Goal: Task Accomplishment & Management: Use online tool/utility

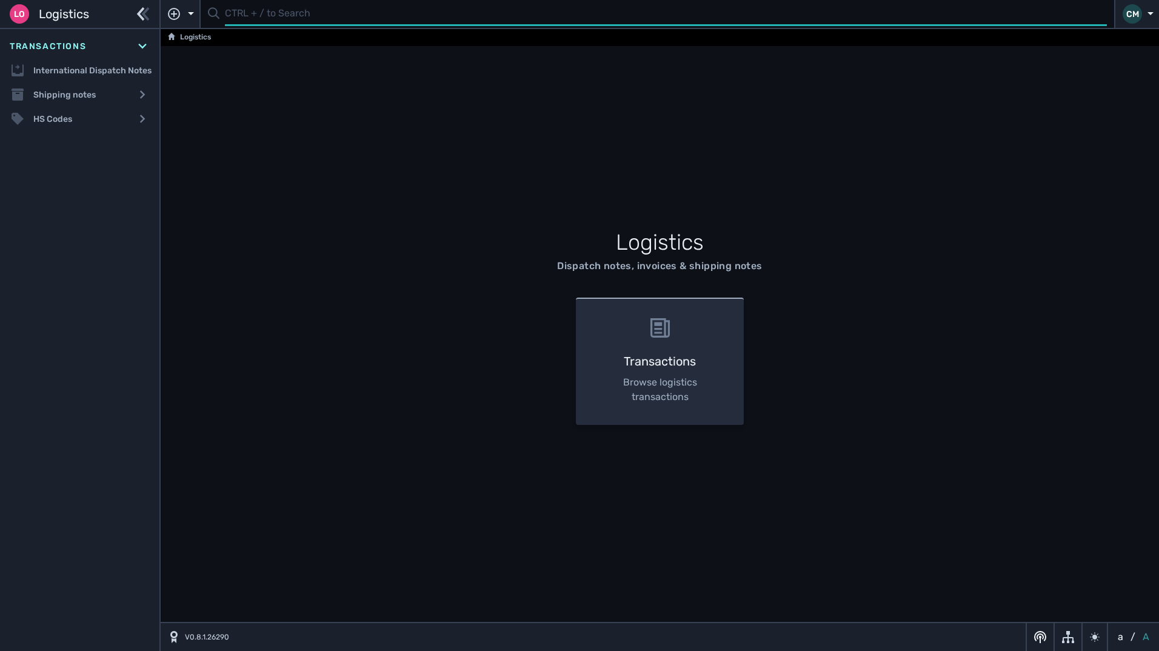
click at [534, 11] on input "text" at bounding box center [666, 14] width 882 height 24
paste input "1105680"
type input "1105680"
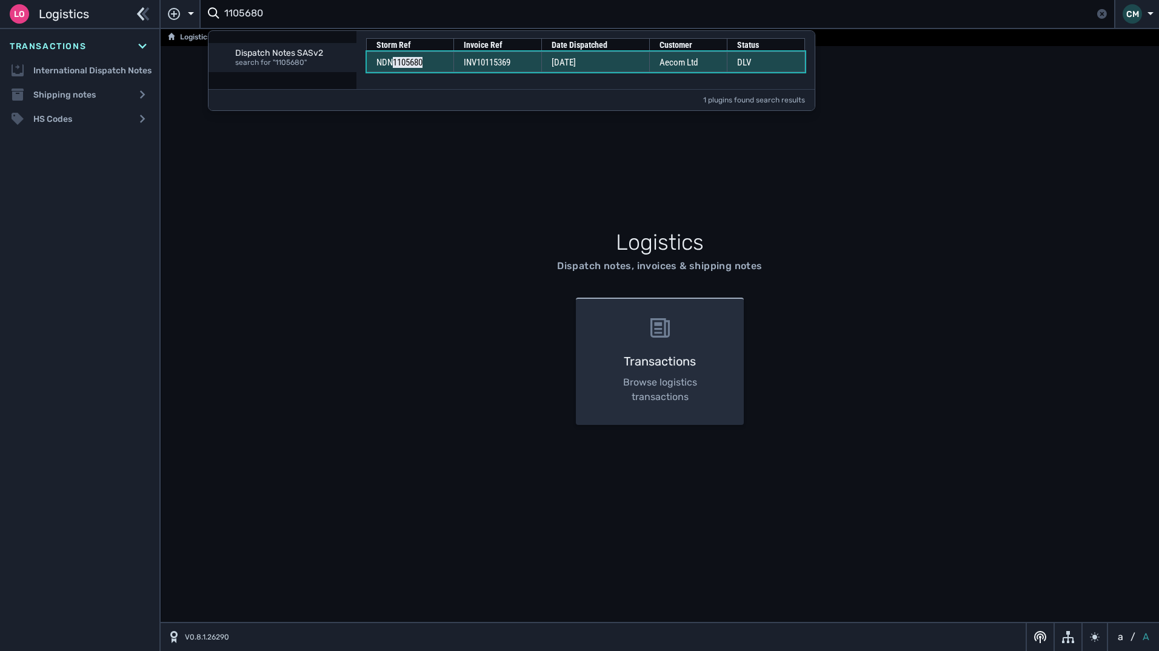
click at [535, 70] on td "INV10115369" at bounding box center [498, 62] width 88 height 21
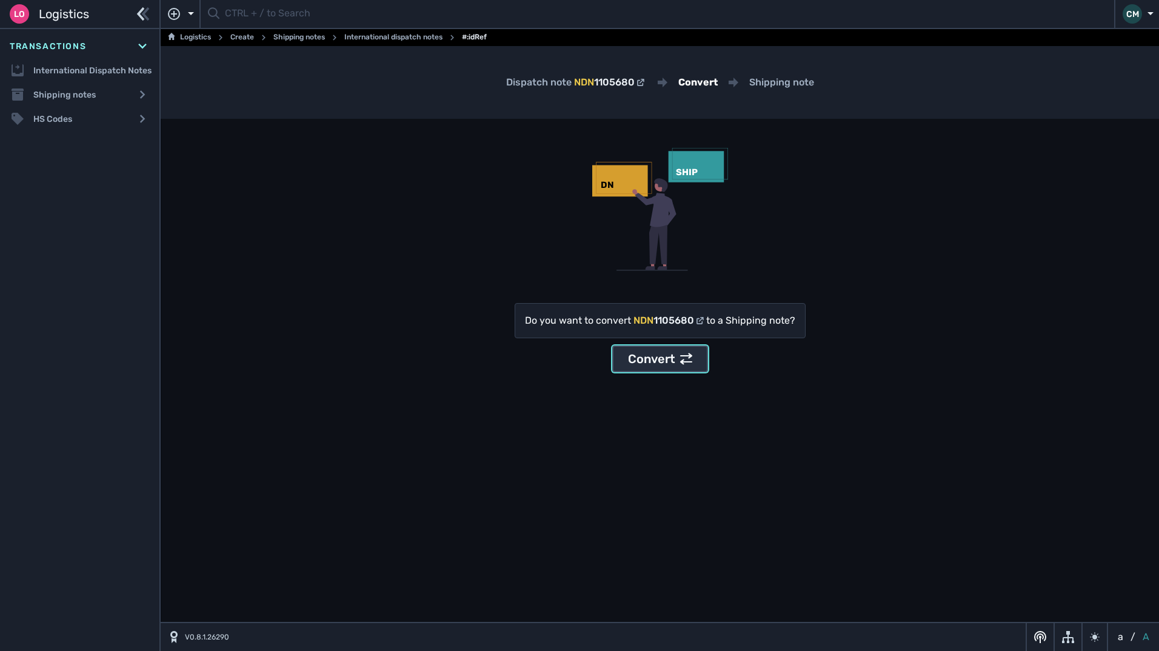
click at [624, 367] on button "Convert" at bounding box center [660, 359] width 96 height 27
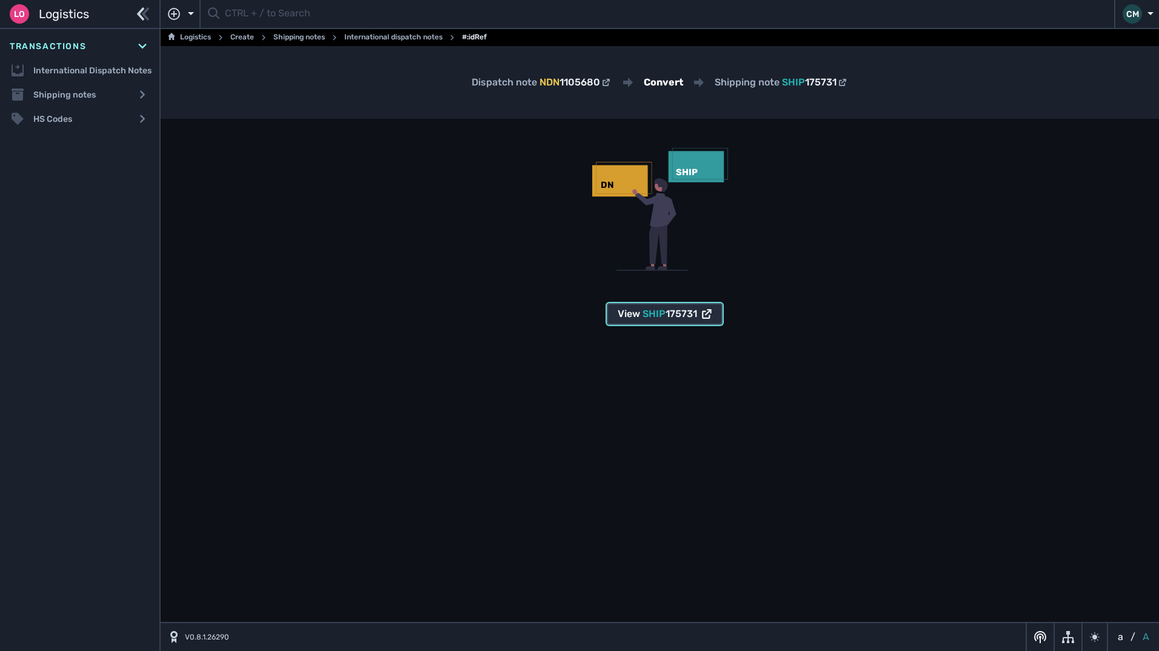
click at [651, 309] on span "SHIP" at bounding box center [654, 314] width 23 height 12
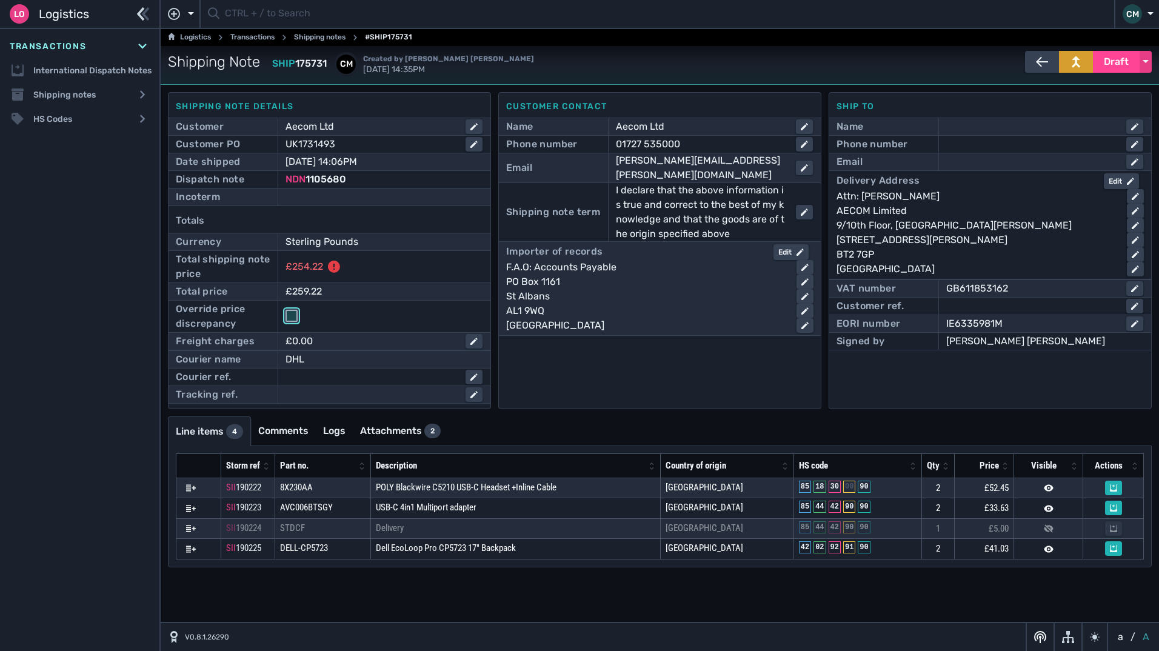
click at [294, 318] on input "checkbox" at bounding box center [292, 316] width 12 height 12
checkbox input "true"
click at [794, 247] on div "Edit" at bounding box center [791, 252] width 25 height 11
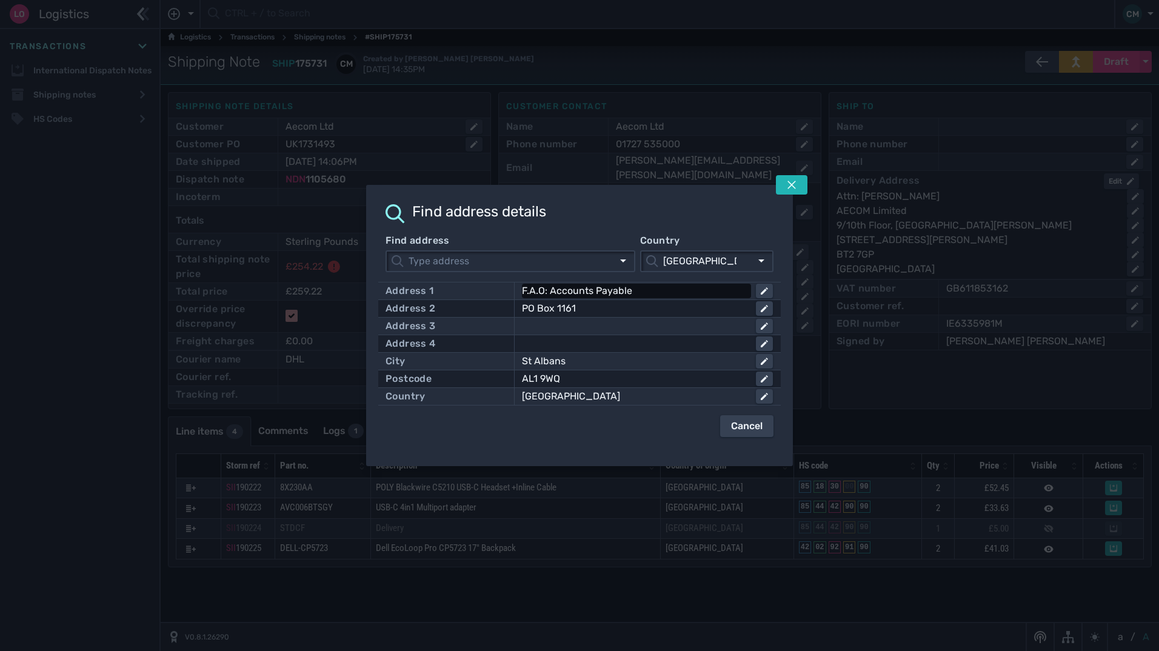
click at [647, 296] on div "F.A.O: Accounts Payable" at bounding box center [634, 291] width 224 height 15
click at [647, 296] on input "F.A.O: Accounts Payable" at bounding box center [647, 291] width 249 height 15
click at [758, 311] on button at bounding box center [764, 308] width 17 height 15
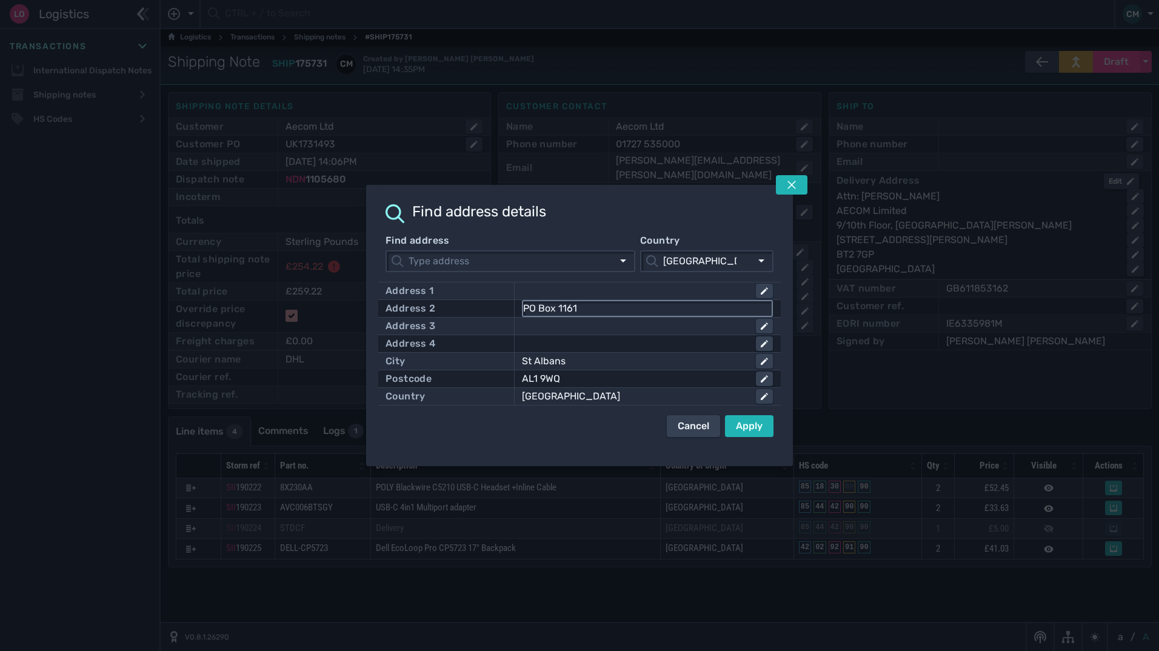
click at [679, 314] on input "PO Box 1161" at bounding box center [647, 308] width 249 height 15
type input "PO Box"
drag, startPoint x: 679, startPoint y: 314, endPoint x: 369, endPoint y: 317, distance: 309.8
click at [369, 317] on div "Find address details Find address Country United Kingdom United Kingdom Address…" at bounding box center [579, 325] width 427 height 281
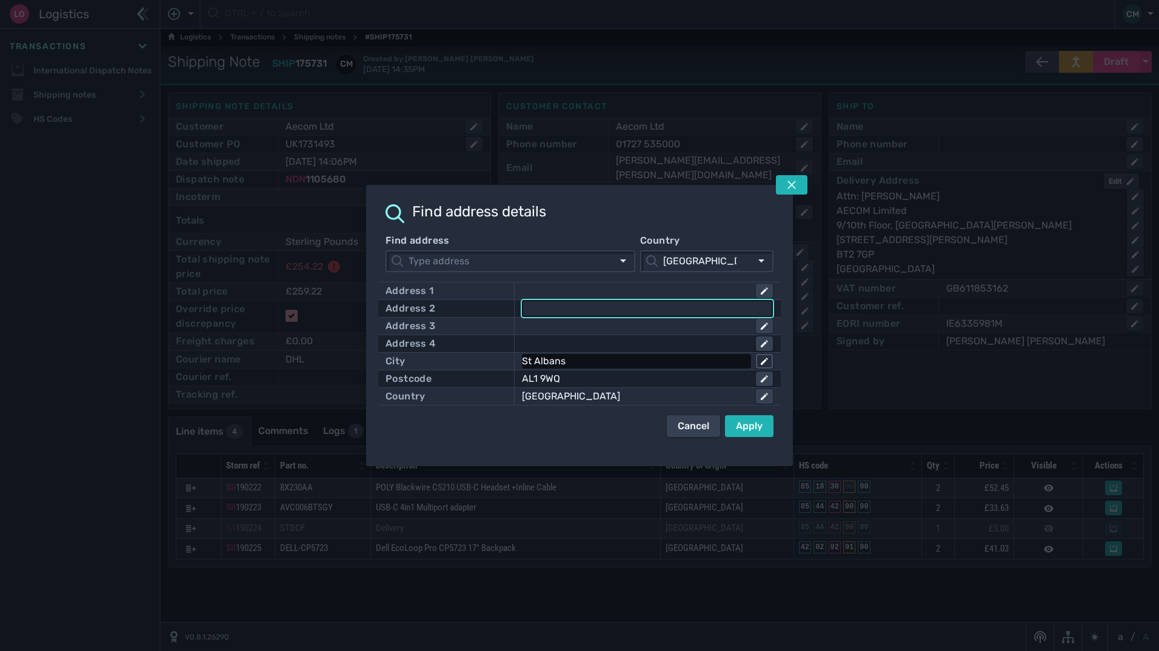
click at [765, 363] on icon at bounding box center [764, 361] width 7 height 7
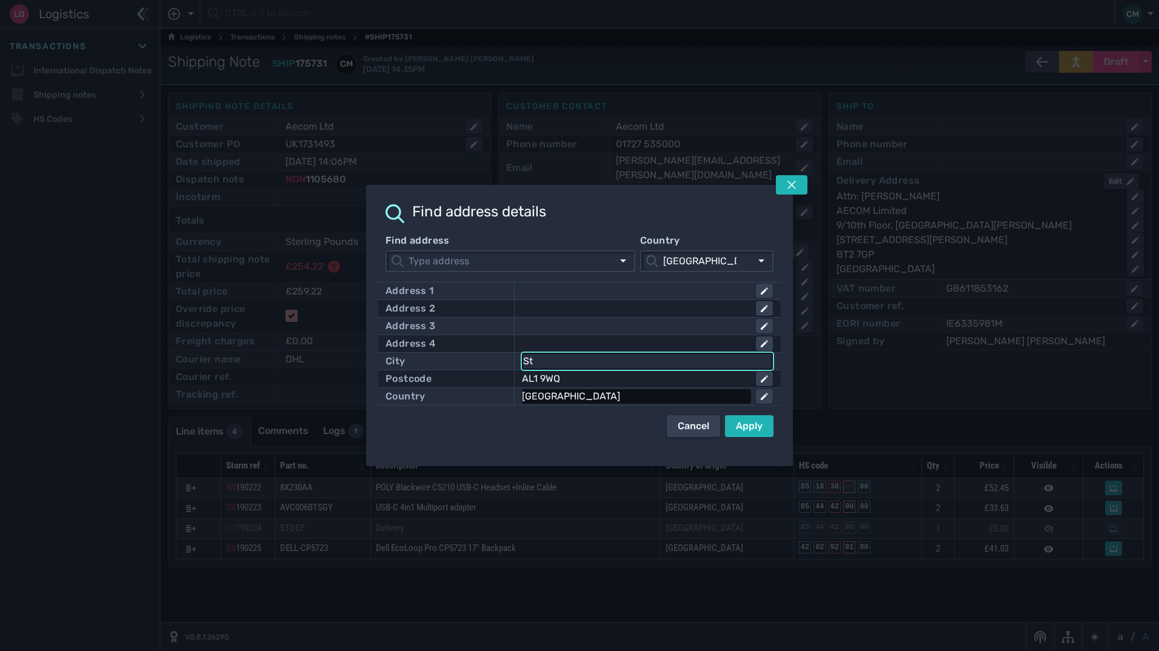
type input "S"
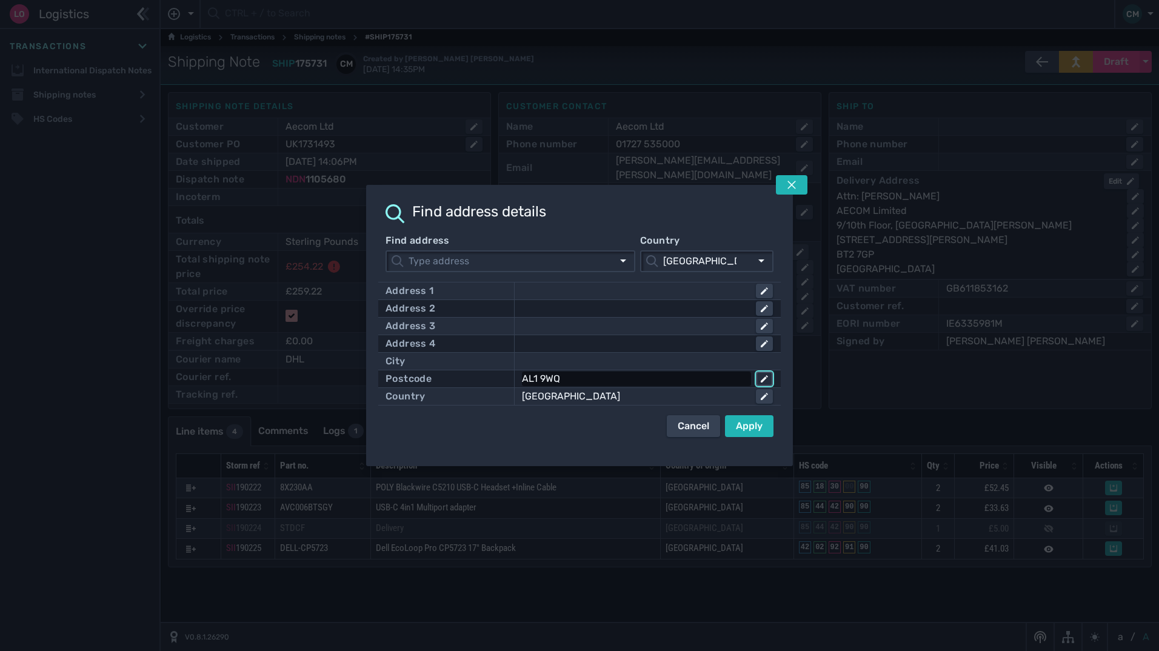
click at [768, 379] on icon at bounding box center [764, 378] width 7 height 7
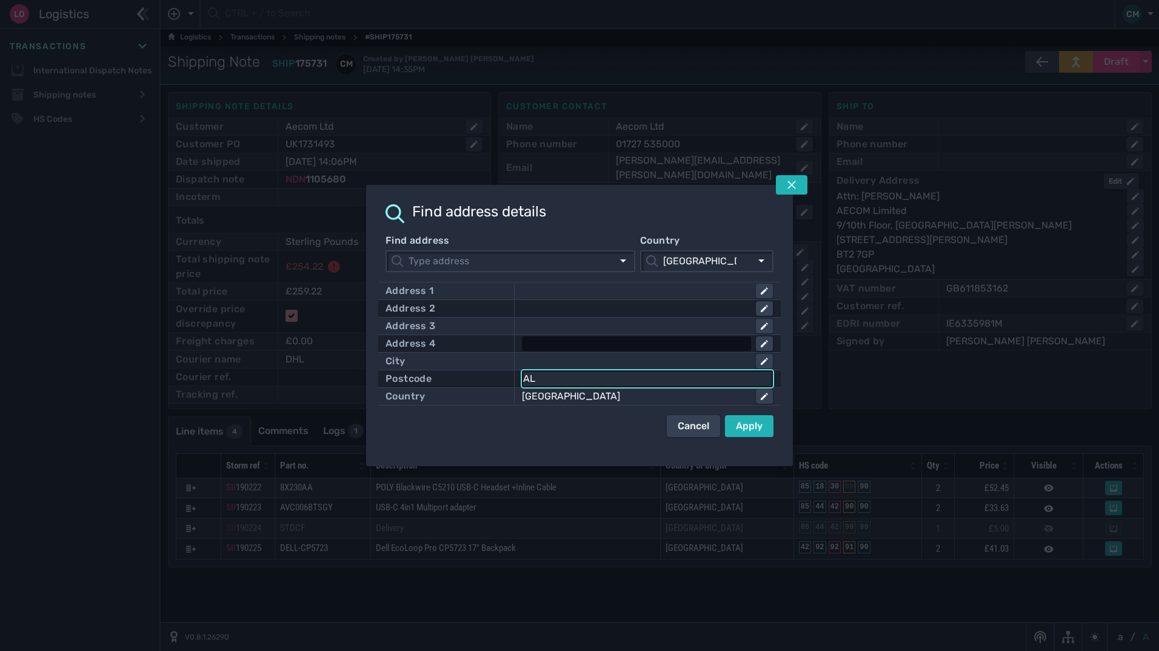
type input "A"
click at [745, 434] on button "Apply" at bounding box center [749, 426] width 49 height 22
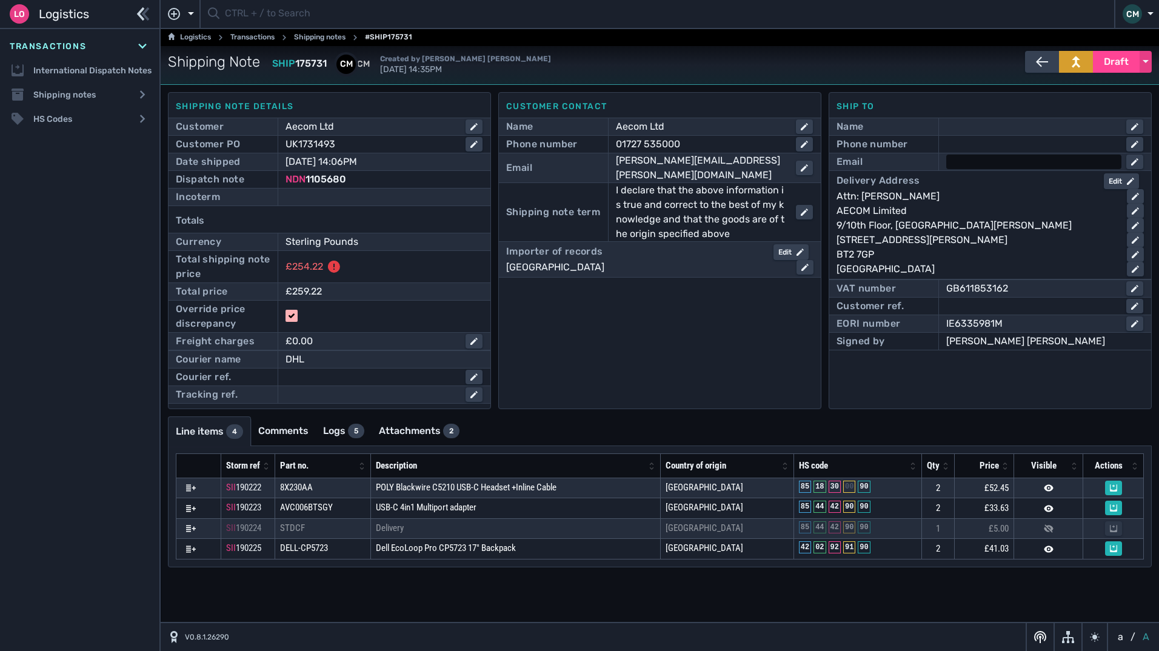
click at [966, 164] on div at bounding box center [1033, 162] width 175 height 15
paste input "marie.ritchie@aecom.com"
type input "marie.ritchie@aecom.com"
click at [977, 149] on div at bounding box center [1033, 144] width 175 height 15
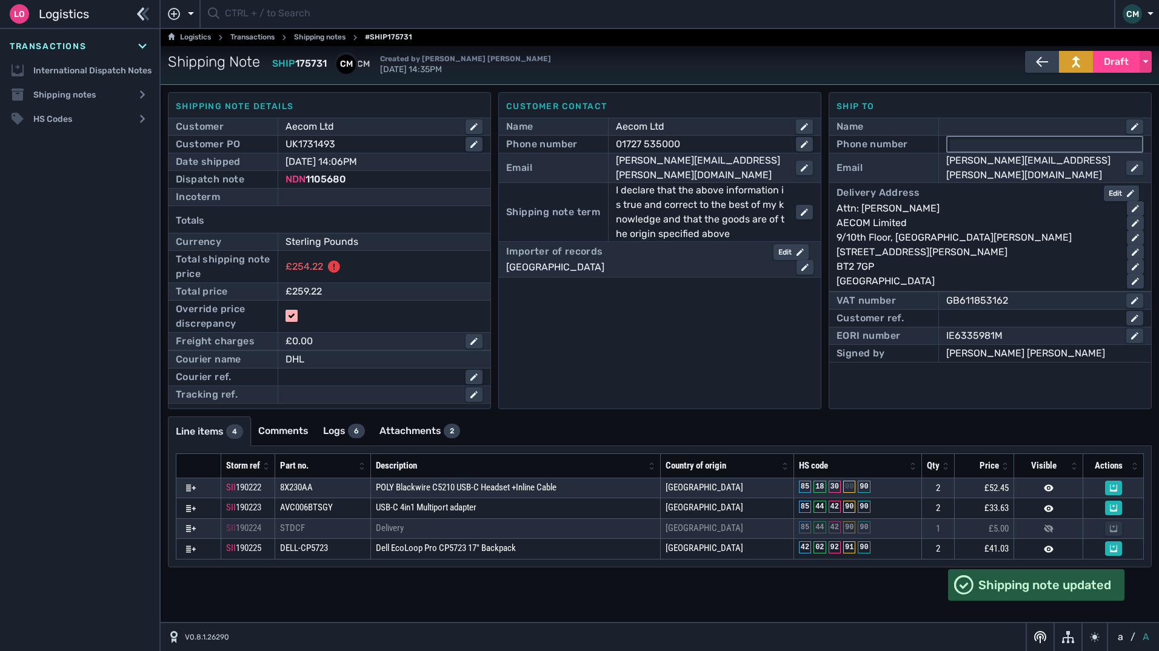
paste input "+44-(0) 7799 617 453"
type input "+44-(0) 7799 617 453"
click at [930, 201] on div "Attn: Marie Ritchie" at bounding box center [977, 208] width 281 height 15
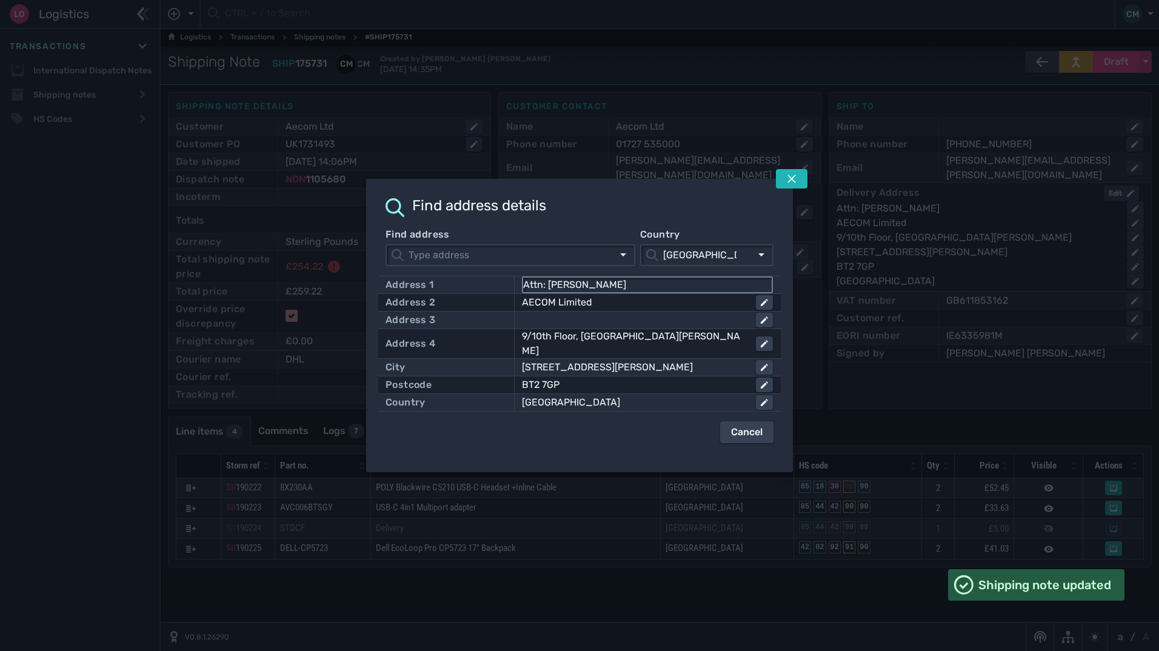
drag, startPoint x: 616, startPoint y: 290, endPoint x: 548, endPoint y: 290, distance: 68.5
click at [548, 290] on input "Attn: Marie Ritchie" at bounding box center [647, 285] width 249 height 15
click at [803, 189] on button at bounding box center [792, 178] width 32 height 19
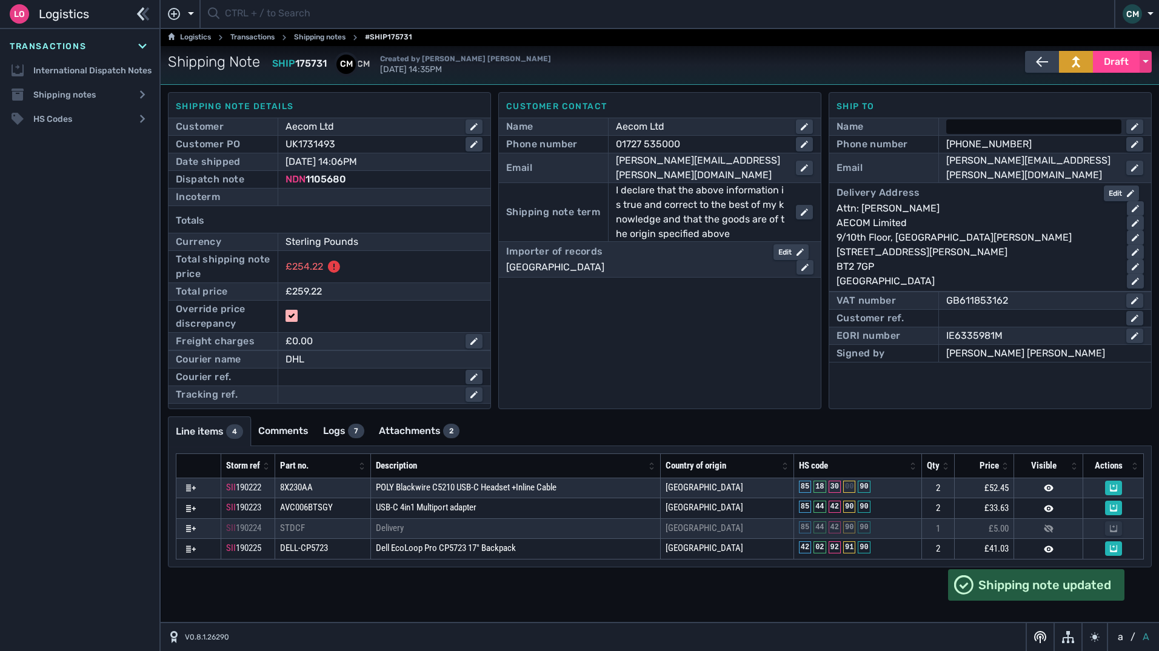
click at [999, 126] on div at bounding box center [1033, 126] width 175 height 15
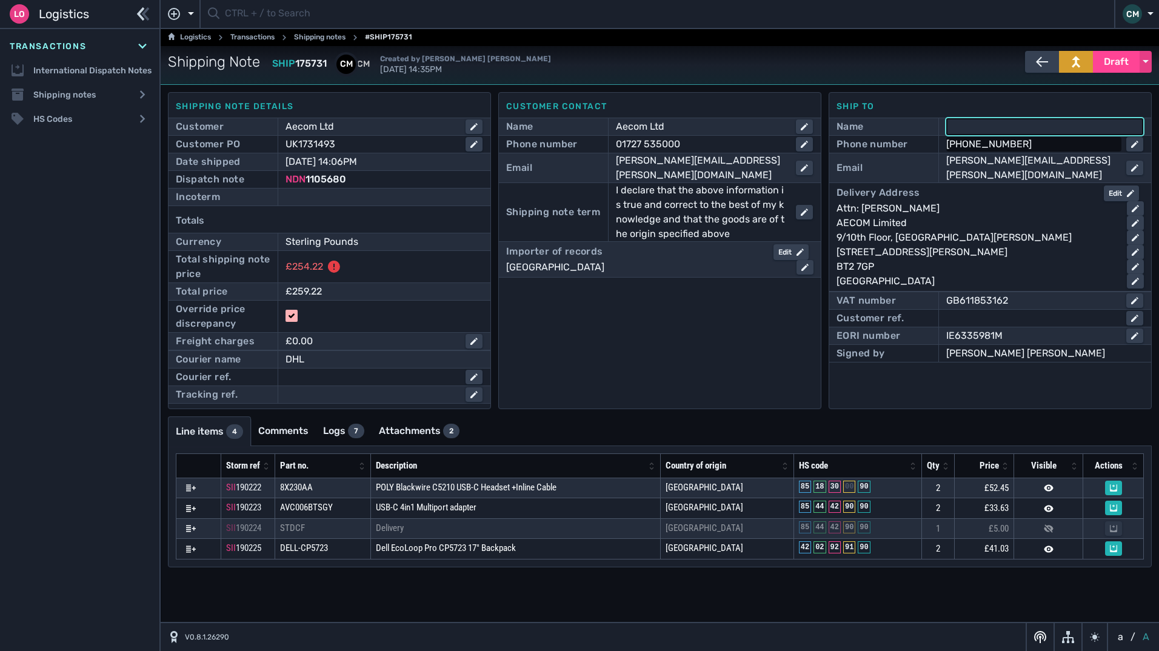
click at [991, 146] on div "+44-(0) 7799 617 453" at bounding box center [1031, 144] width 170 height 15
drag, startPoint x: 983, startPoint y: 147, endPoint x: 514, endPoint y: 139, distance: 469.4
click at [596, 154] on div "Shipping note details Customer Aecom Ltd Customer PO UK1731493 Date shipped 10 …" at bounding box center [660, 250] width 984 height 317
type input "07799 617 453"
click button "submit" at bounding box center [0, 0] width 0 height 0
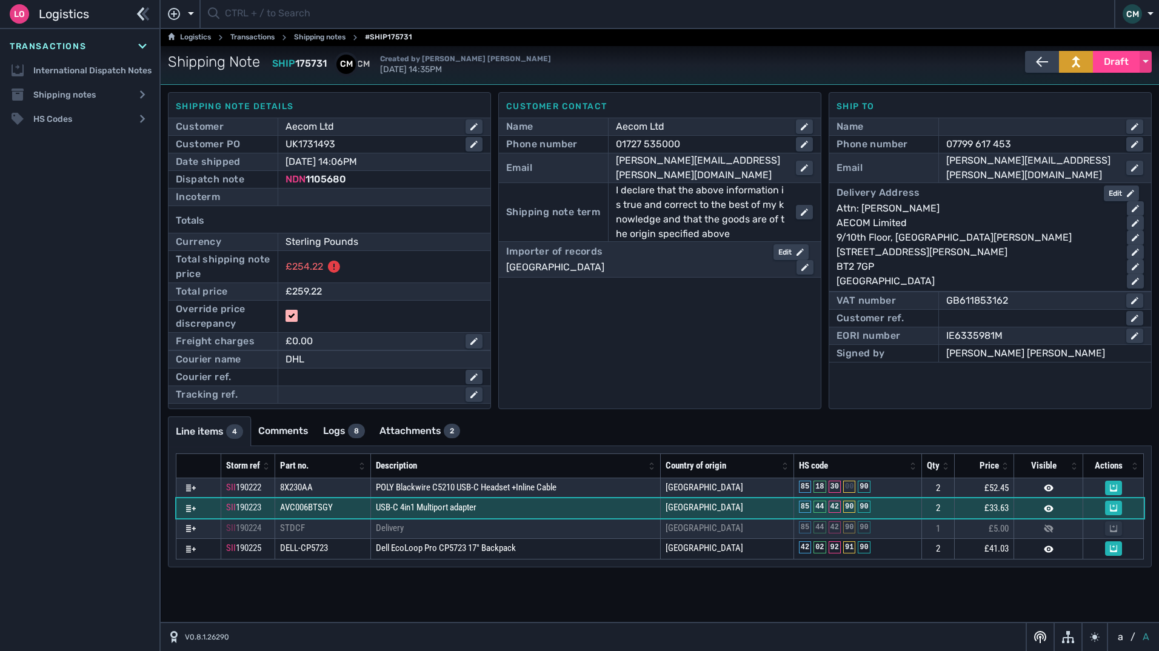
click at [848, 508] on div "90" at bounding box center [849, 507] width 12 height 12
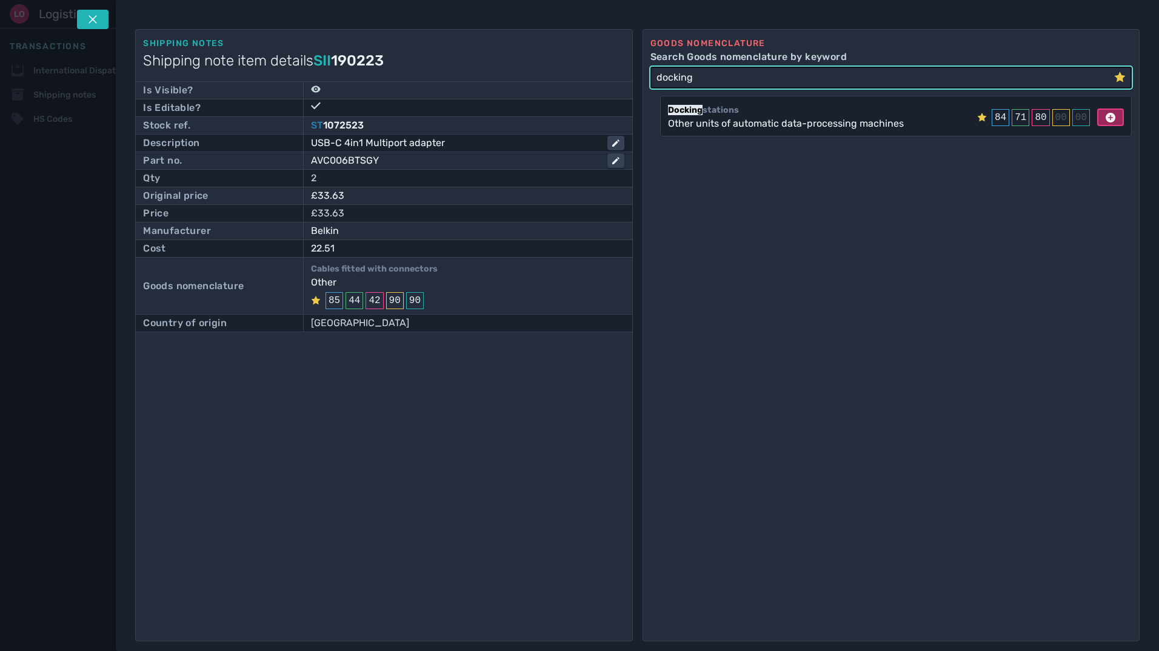
type input "docking"
click at [1106, 115] on icon at bounding box center [1111, 118] width 10 height 10
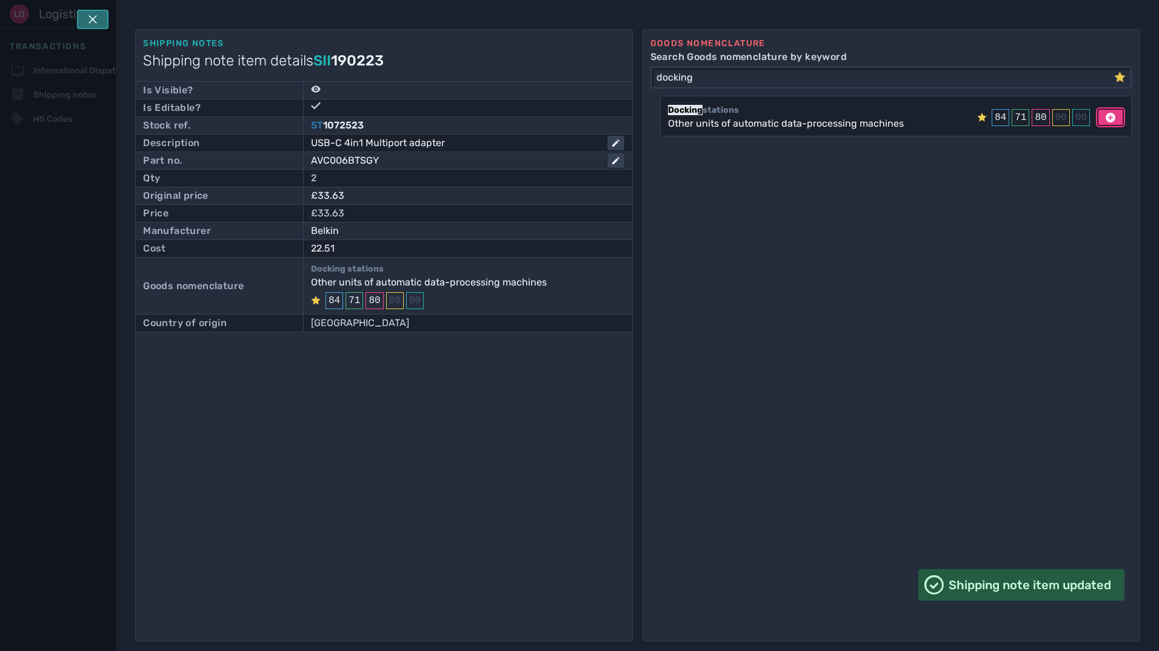
click at [86, 20] on button at bounding box center [93, 19] width 32 height 19
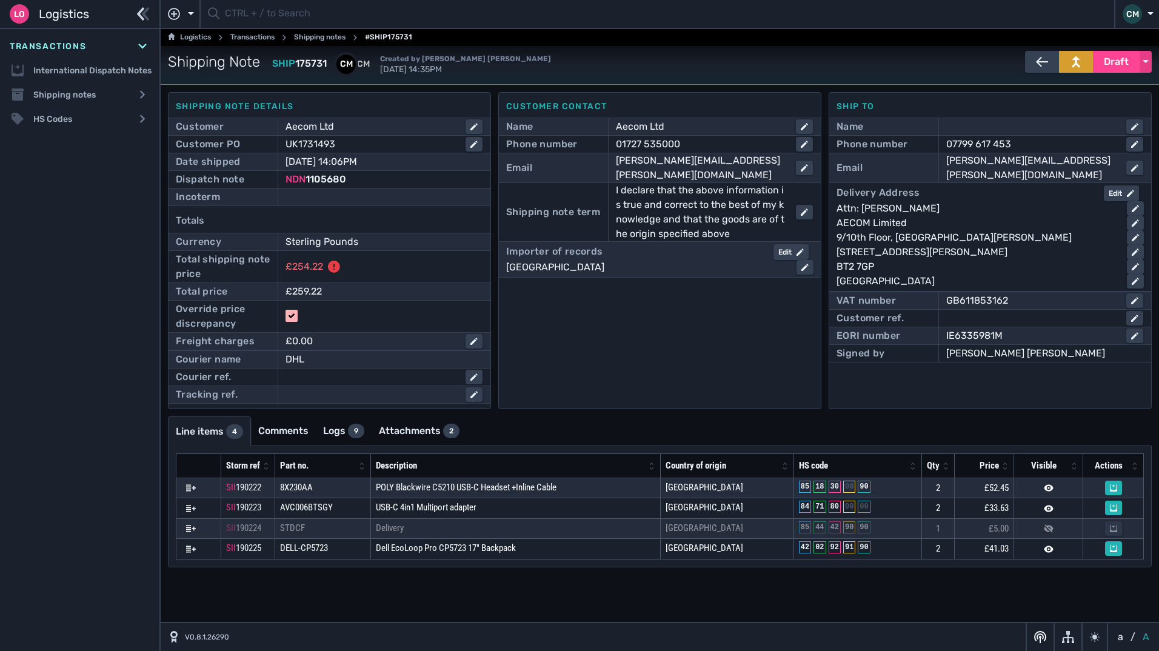
click at [308, 200] on div at bounding box center [384, 197] width 197 height 15
click at [314, 194] on select "- Ex Works - EXW Free Carrier - FCA Carriage Paid To - CPT Carriage Insurance P…" at bounding box center [384, 198] width 195 height 16
select select "[object Object]"
click at [287, 190] on select "- Ex Works - EXW Free Carrier - FCA Carriage Paid To - CPT Carriage Insurance P…" at bounding box center [384, 198] width 195 height 16
click at [1110, 61] on span "Draft" at bounding box center [1116, 62] width 25 height 15
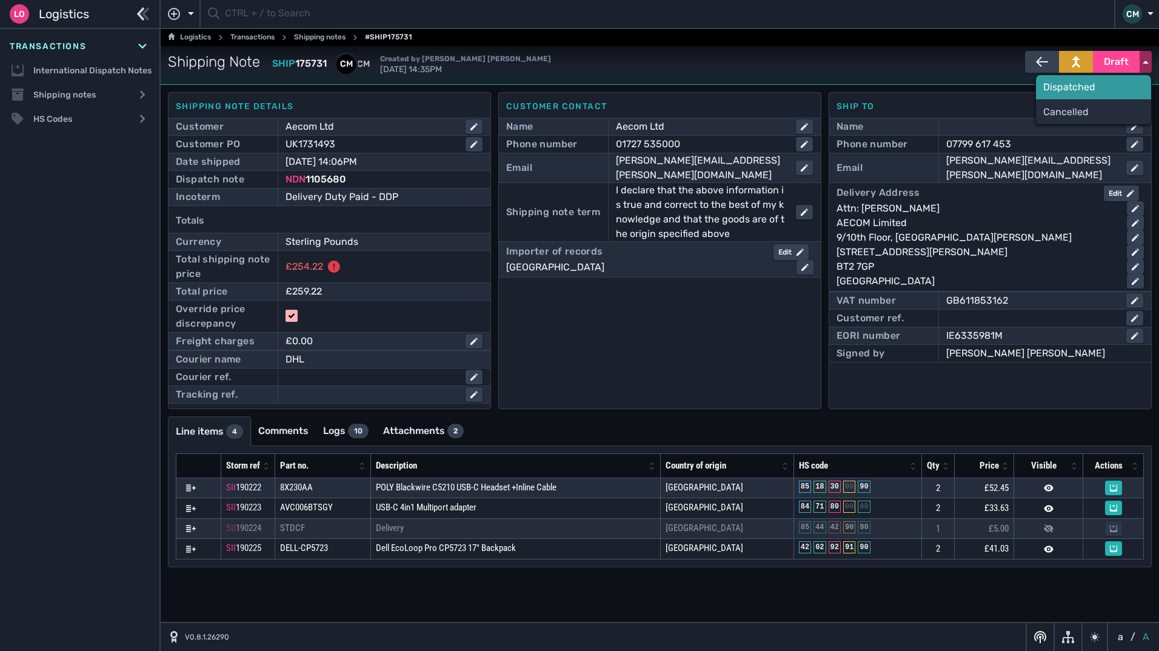
click at [1067, 80] on div "Dispatched" at bounding box center [1093, 87] width 115 height 24
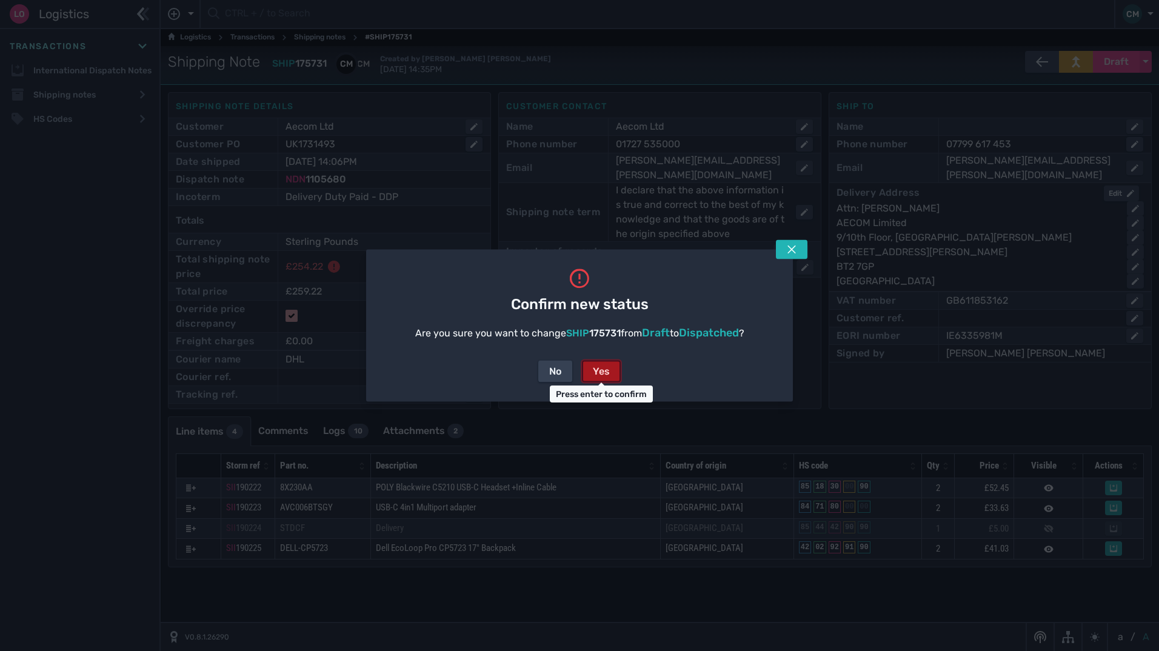
click at [610, 364] on button "Yes" at bounding box center [601, 372] width 39 height 22
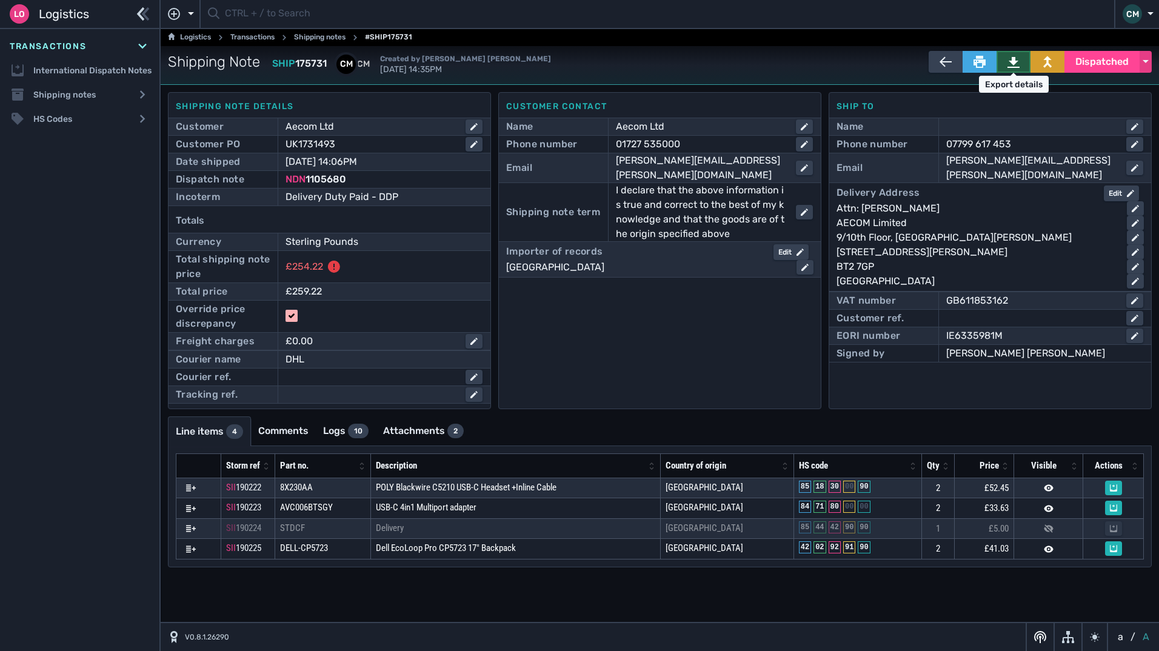
click at [1007, 67] on button at bounding box center [1014, 62] width 34 height 22
click at [1017, 55] on div at bounding box center [1014, 62] width 12 height 15
